Goal: Find specific fact: Find contact information

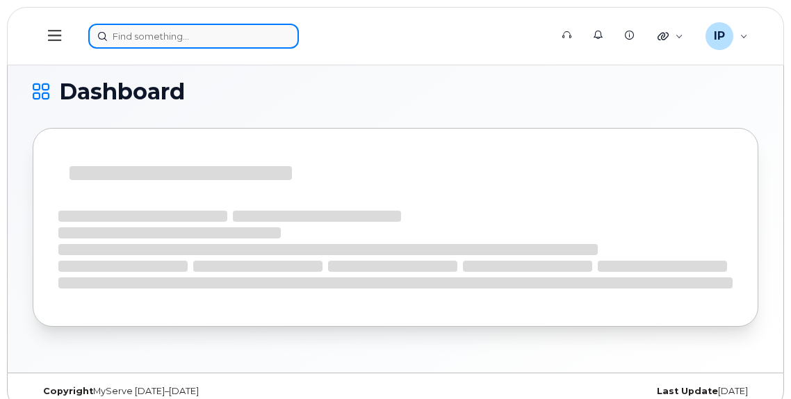
click at [156, 31] on input at bounding box center [193, 36] width 211 height 25
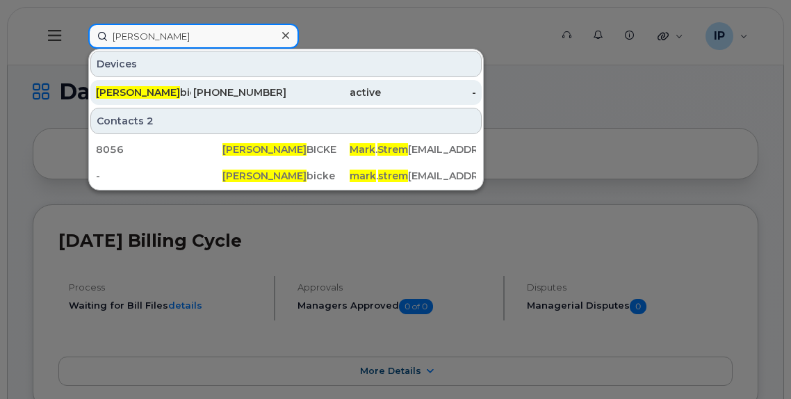
type input "[PERSON_NAME]"
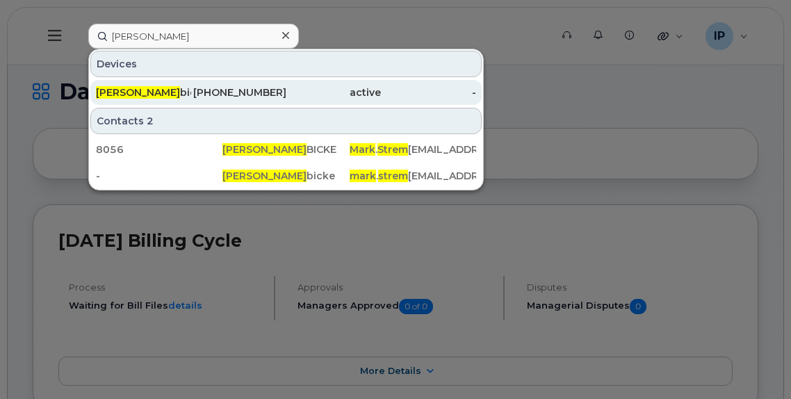
click at [245, 95] on div "[PHONE_NUMBER]" at bounding box center [238, 93] width 95 height 14
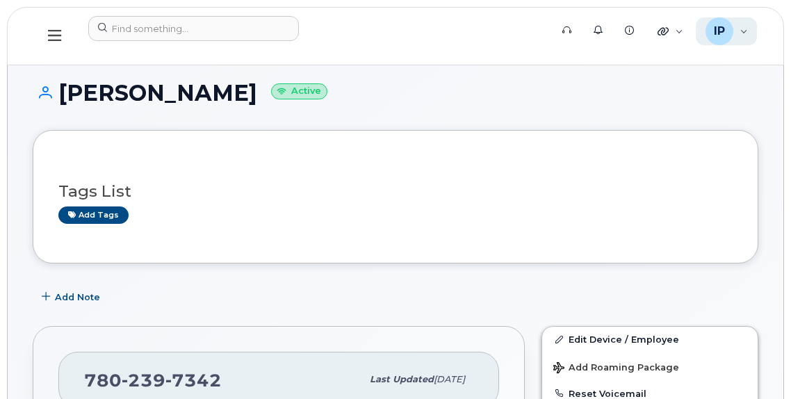
click at [741, 30] on div "IP [PERSON_NAME] Wireless Admin" at bounding box center [727, 31] width 62 height 28
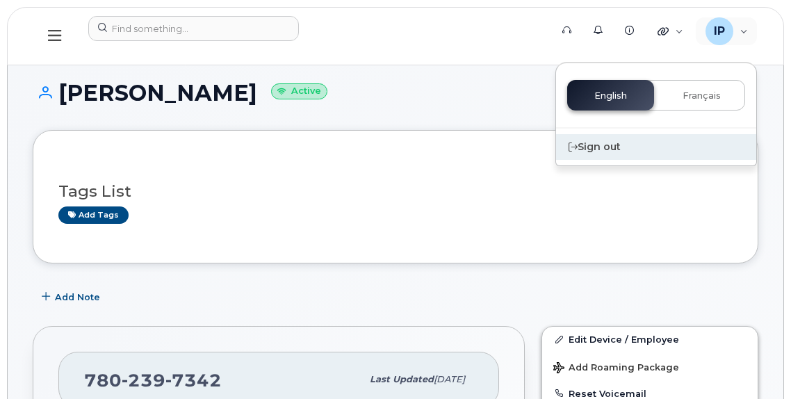
click at [599, 144] on div "Sign out" at bounding box center [656, 147] width 200 height 26
